Goal: Check status: Check status

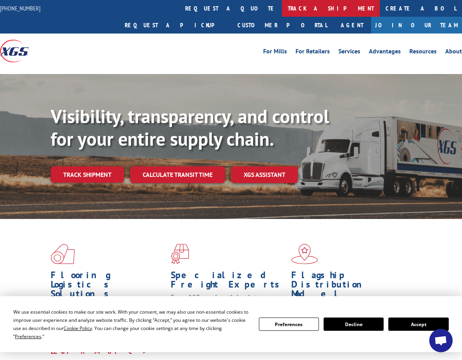
click at [282, 5] on link "track a shipment" at bounding box center [331, 8] width 98 height 17
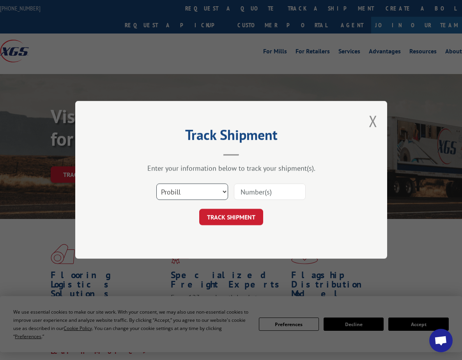
click at [194, 186] on select "Select category... Probill BOL PO" at bounding box center [192, 192] width 72 height 16
select select "bol"
click at [156, 184] on select "Select category... Probill BOL PO" at bounding box center [192, 192] width 72 height 16
click at [258, 193] on input at bounding box center [270, 192] width 72 height 16
paste input "030922"
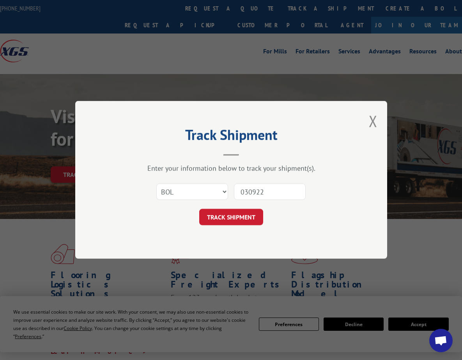
click at [246, 190] on input "030922" at bounding box center [270, 192] width 72 height 16
type input "030922"
click at [231, 215] on button "TRACK SHIPMENT" at bounding box center [231, 217] width 64 height 16
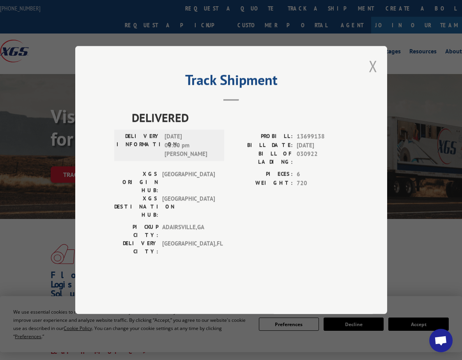
click at [370, 76] on button "Close modal" at bounding box center [372, 66] width 9 height 21
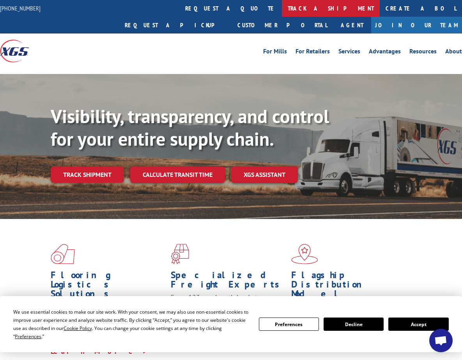
click at [282, 9] on link "track a shipment" at bounding box center [331, 8] width 98 height 17
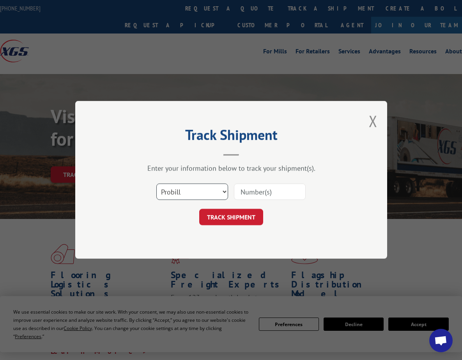
drag, startPoint x: 218, startPoint y: 193, endPoint x: 214, endPoint y: 201, distance: 9.2
click at [218, 193] on select "Select category... Probill BOL PO" at bounding box center [192, 192] width 72 height 16
select select "bol"
click at [156, 184] on select "Select category... Probill BOL PO" at bounding box center [192, 192] width 72 height 16
paste input "030922"
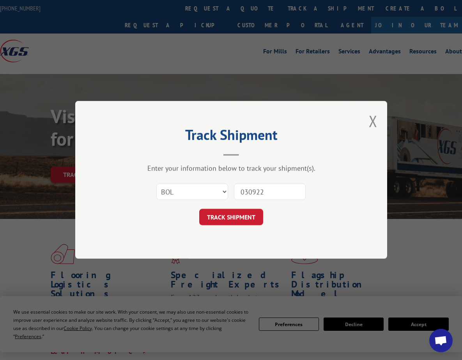
click at [245, 192] on input "030922" at bounding box center [270, 192] width 72 height 16
type input "30922"
click at [234, 217] on button "TRACK SHIPMENT" at bounding box center [231, 217] width 64 height 16
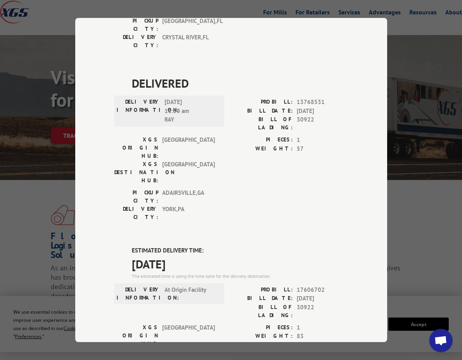
scroll to position [649, 0]
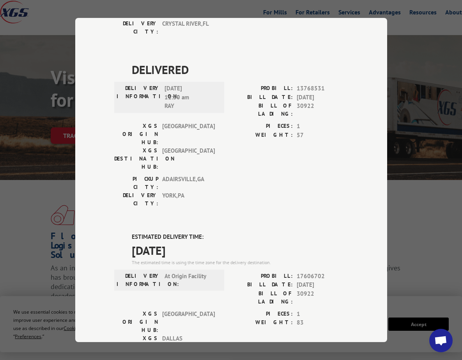
click at [351, 111] on div "Track Shipment ESTIMATED DELIVERY TIME: Please contact customer service: [PHONE…" at bounding box center [231, 180] width 312 height 324
